Goal: Task Accomplishment & Management: Manage account settings

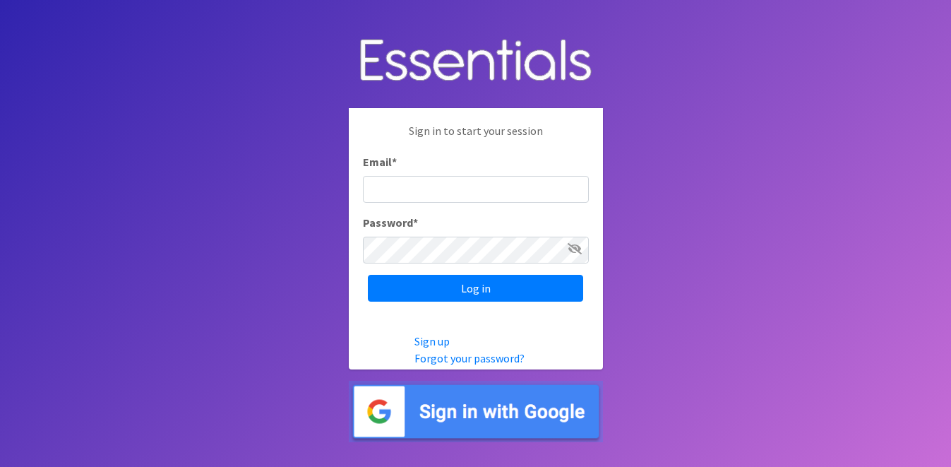
click at [514, 186] on input "Email *" at bounding box center [476, 189] width 226 height 27
type input "info@jaxdiaperbank.org"
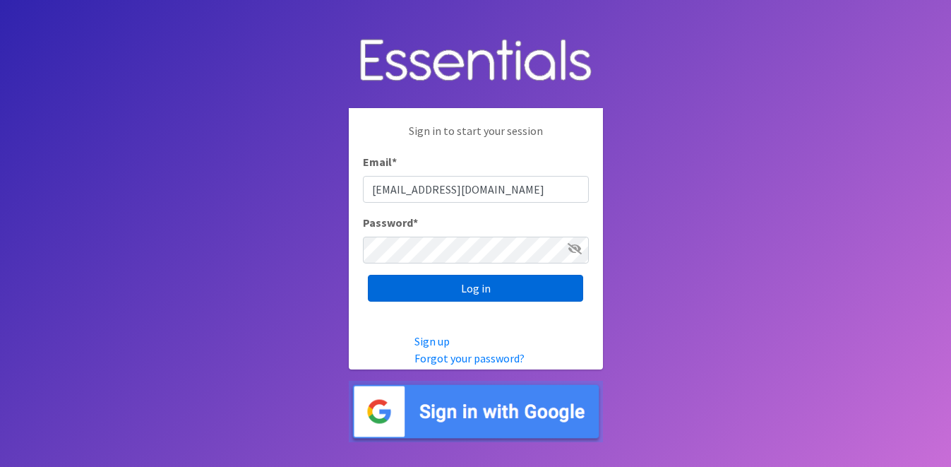
click at [474, 288] on input "Log in" at bounding box center [475, 288] width 215 height 27
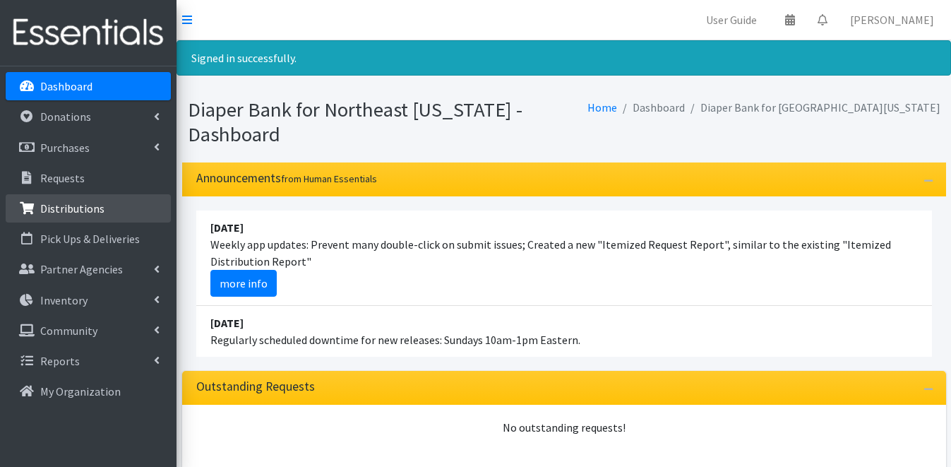
click at [90, 201] on p "Distributions" at bounding box center [72, 208] width 64 height 14
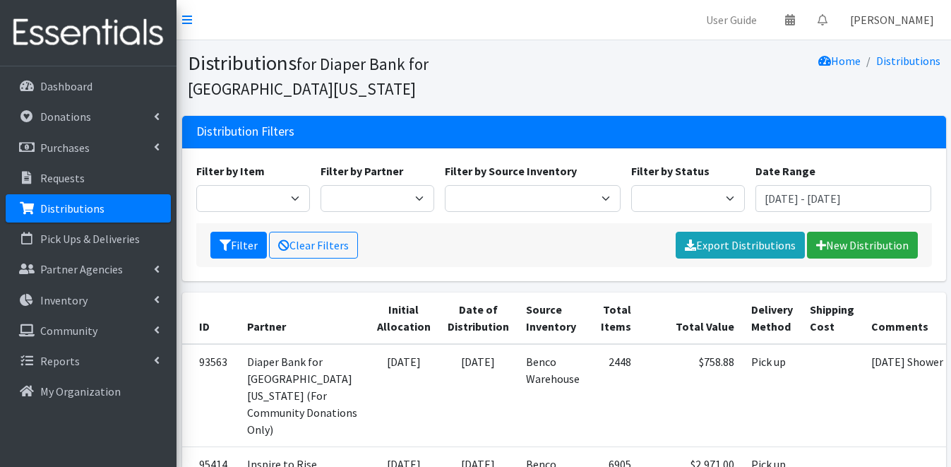
click at [891, 23] on link "[PERSON_NAME]" at bounding box center [892, 20] width 107 height 28
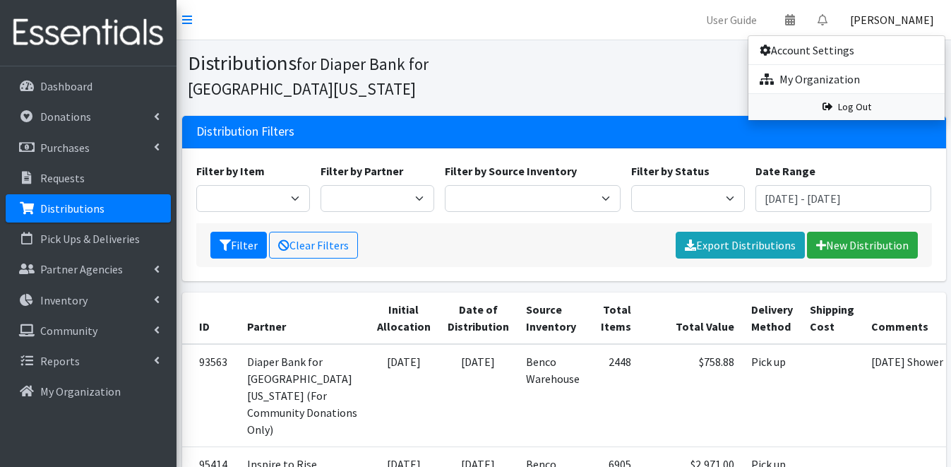
click at [858, 113] on link "Log Out" at bounding box center [847, 107] width 196 height 26
